Goal: Task Accomplishment & Management: Use online tool/utility

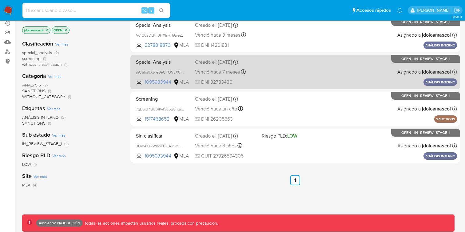
scroll to position [120, 0]
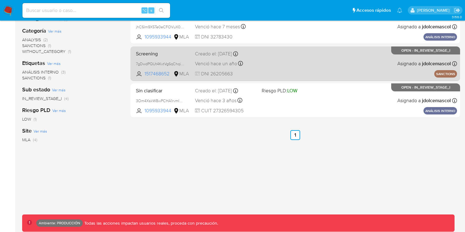
click at [284, 62] on div "Screening 7gDwdPQUt4KvtVg6qChqiWKa 1517468652 MLA Creado el: 10/05/2024 Creado …" at bounding box center [294, 63] width 323 height 31
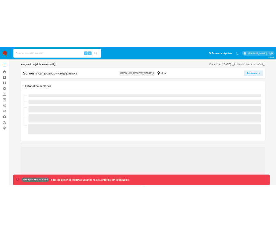
scroll to position [289, 0]
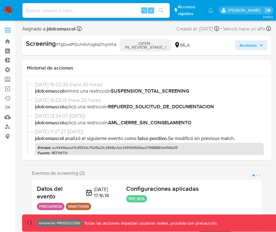
select select "10"
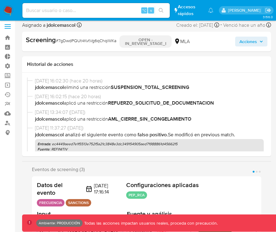
scroll to position [5, 0]
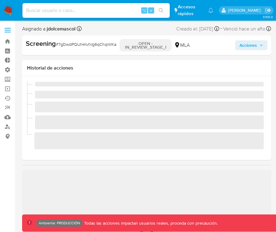
scroll to position [289, 0]
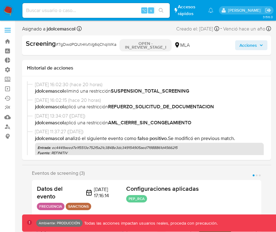
select select "10"
